Goal: Transaction & Acquisition: Purchase product/service

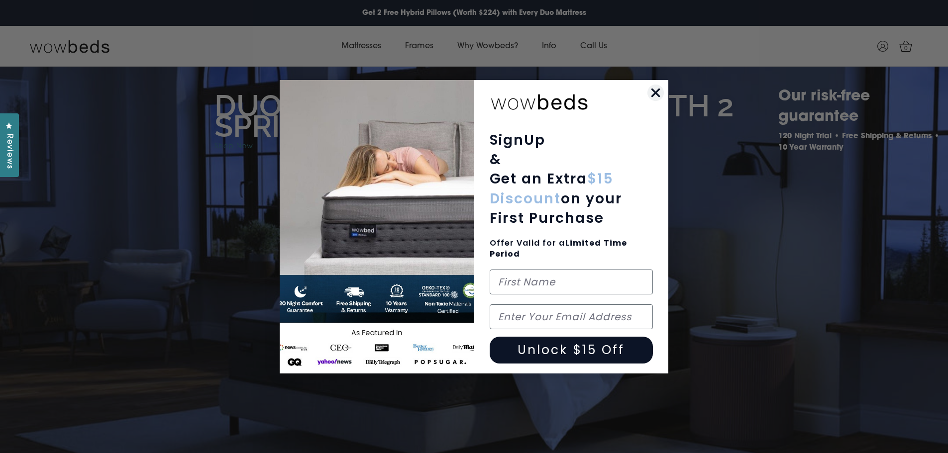
click at [656, 92] on icon "Close dialog" at bounding box center [655, 92] width 7 height 7
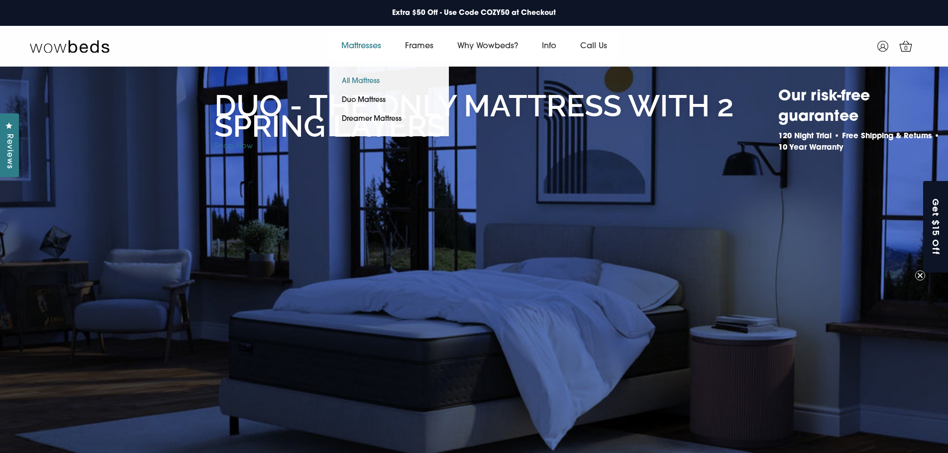
click at [359, 77] on link "All Mattress" at bounding box center [360, 81] width 63 height 19
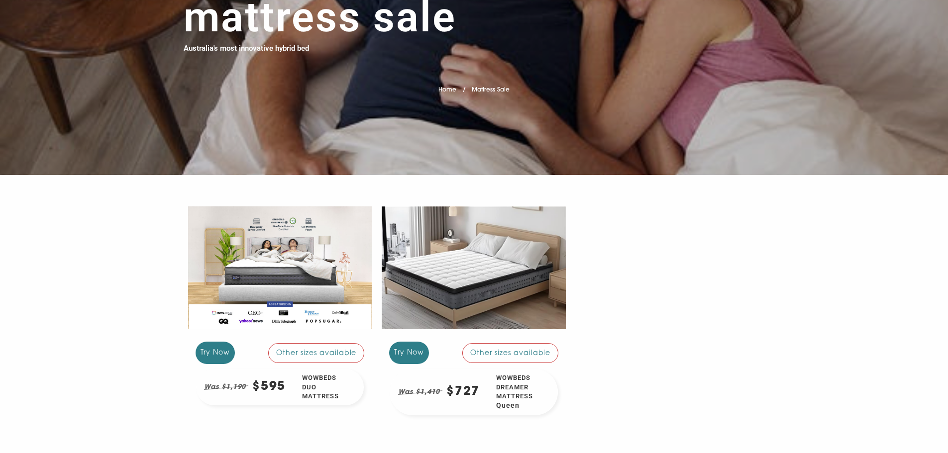
scroll to position [149, 0]
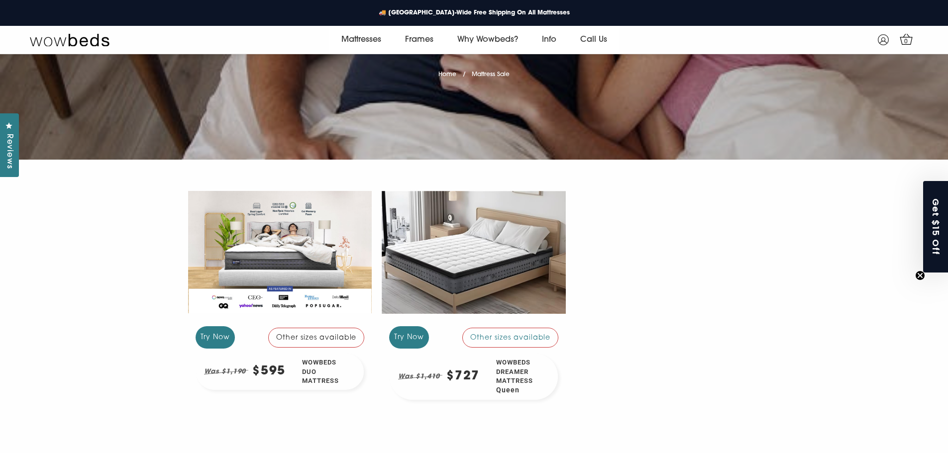
click at [317, 277] on div at bounding box center [280, 253] width 184 height 138
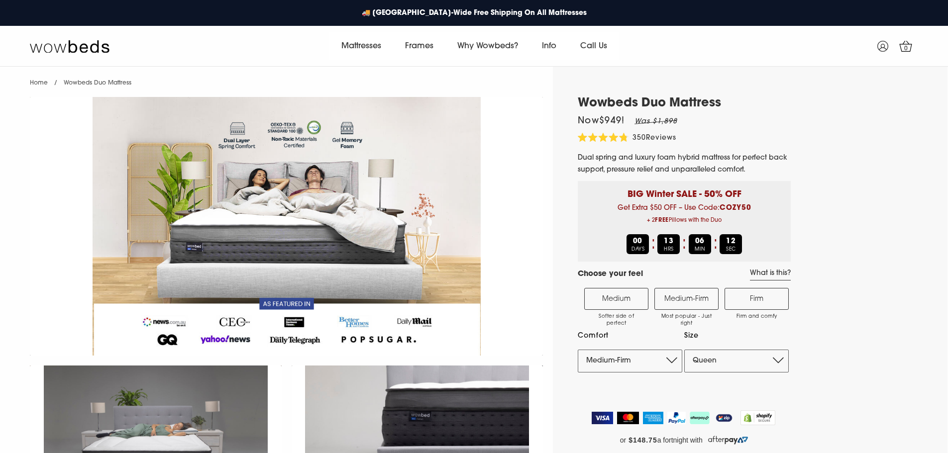
select select "Medium-Firm"
select select "Queen"
click at [613, 301] on label "Medium Softer side of perfect" at bounding box center [616, 299] width 64 height 22
click at [0, 0] on input "Medium Softer side of perfect" at bounding box center [0, 0] width 0 height 0
select select "Medium"
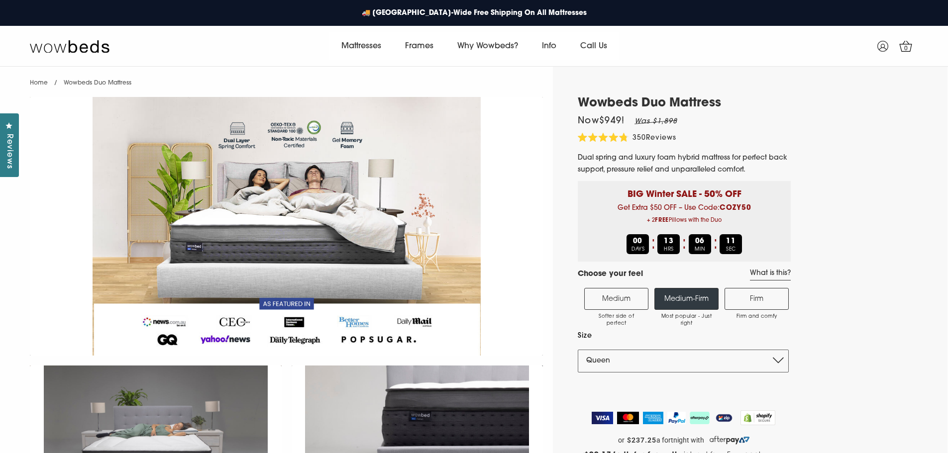
click at [754, 296] on label "Firm Firm and comfy" at bounding box center [756, 299] width 64 height 22
click at [0, 0] on input "Firm Firm and comfy" at bounding box center [0, 0] width 0 height 0
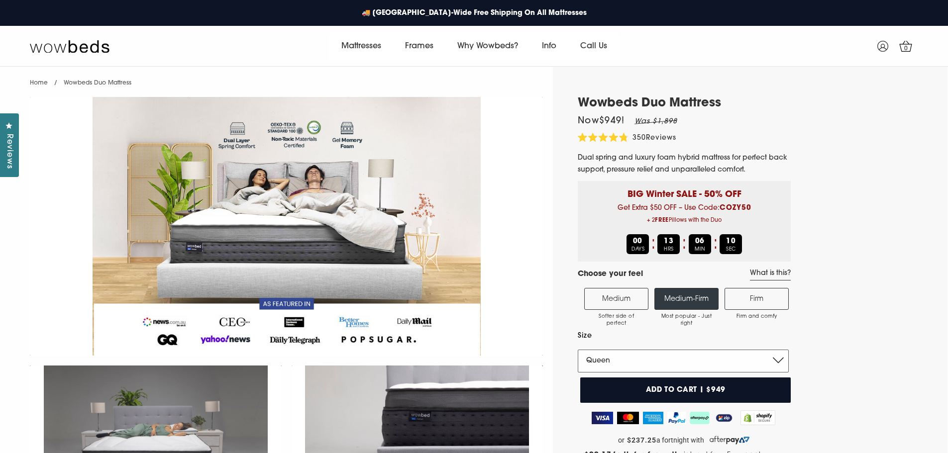
click at [625, 363] on select "Single King Single Double Queen King" at bounding box center [682, 361] width 211 height 23
